Goal: Check status

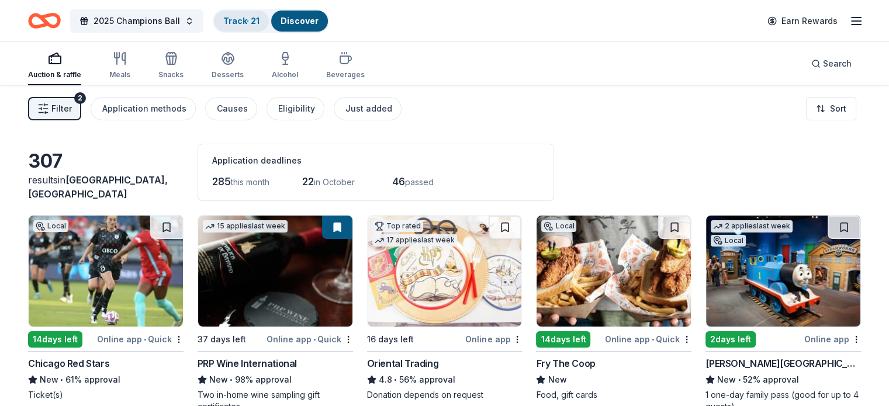
click at [257, 13] on div "Track · 21" at bounding box center [241, 21] width 55 height 21
click at [259, 25] on link "Track · 21" at bounding box center [241, 21] width 36 height 10
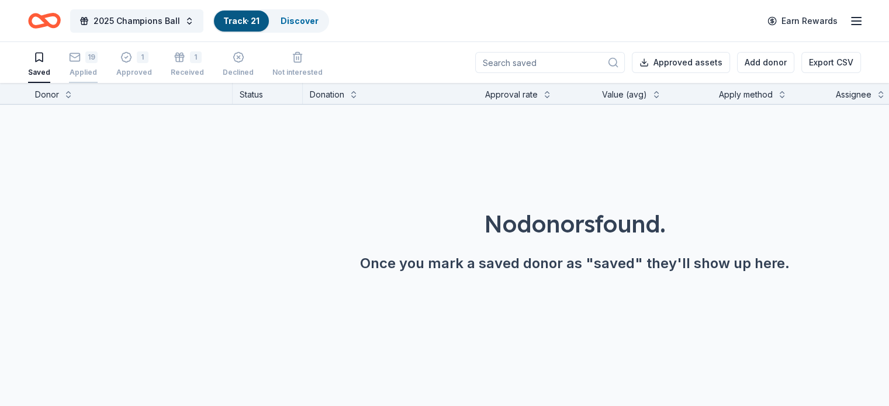
click at [98, 64] on div "19 Applied" at bounding box center [83, 64] width 29 height 26
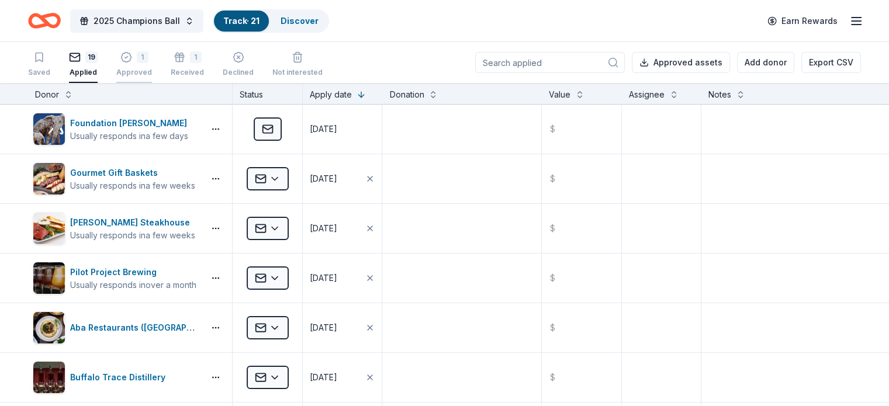
click at [148, 52] on div "1" at bounding box center [134, 57] width 36 height 12
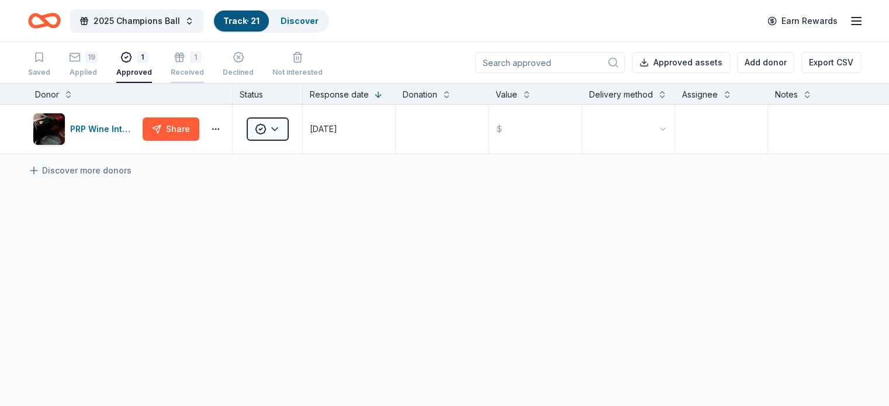
click at [204, 65] on div "1 Received" at bounding box center [187, 64] width 33 height 26
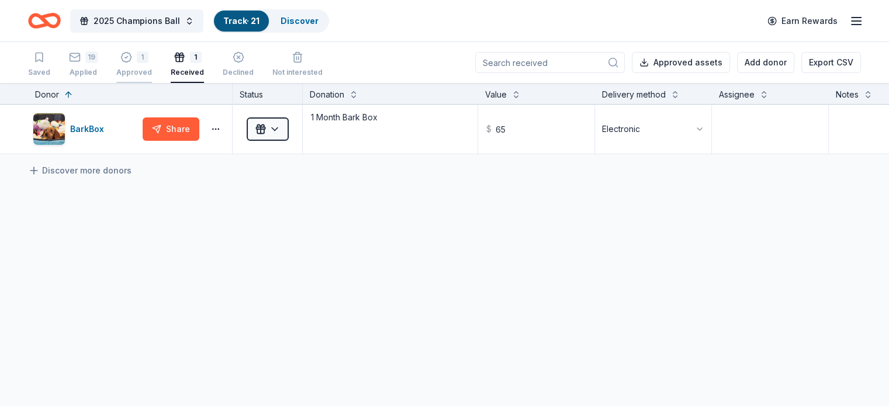
click at [145, 64] on div "1 Approved" at bounding box center [134, 64] width 36 height 26
